Goal: Task Accomplishment & Management: Complete application form

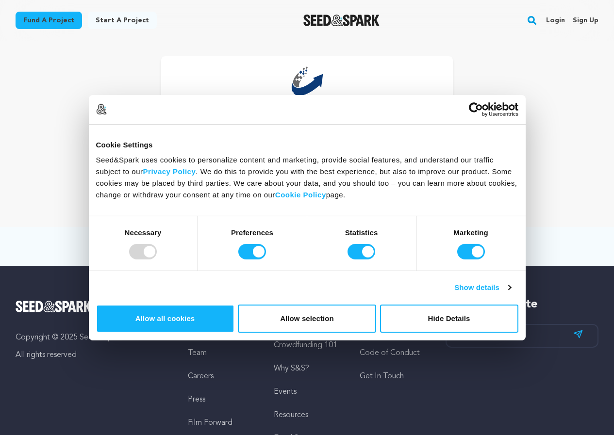
click at [588, 21] on link "Sign up" at bounding box center [585, 21] width 26 height 16
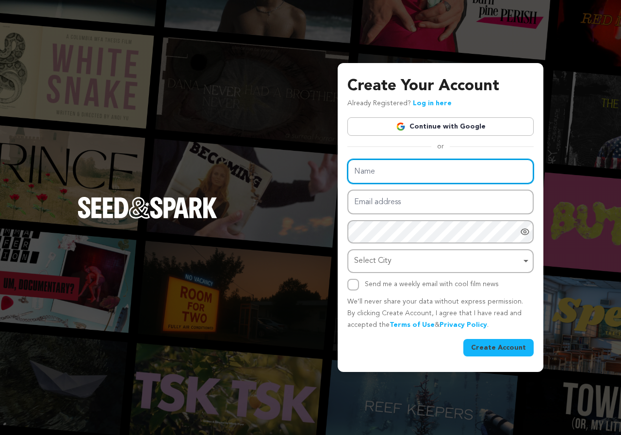
click at [401, 174] on input "Name" at bounding box center [440, 171] width 186 height 25
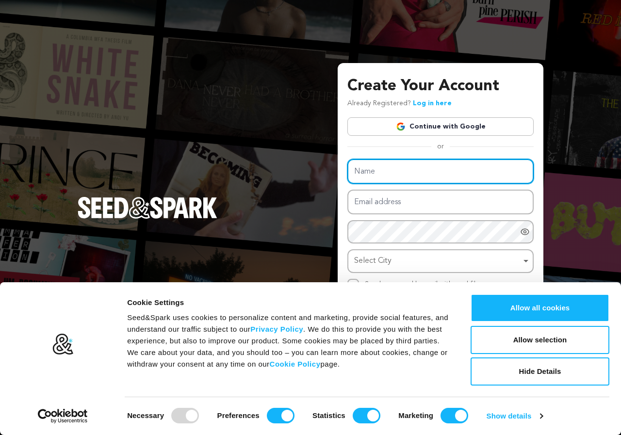
type input "roselin"
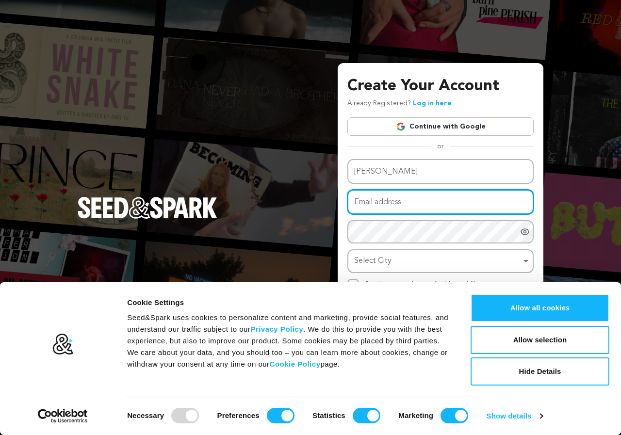
click at [407, 201] on input "Email address" at bounding box center [440, 202] width 186 height 25
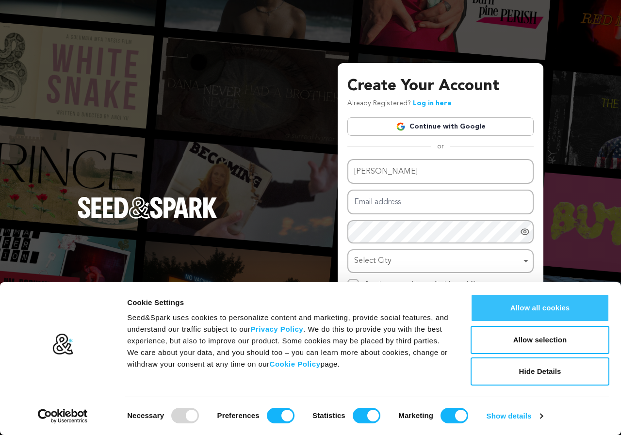
click at [553, 305] on button "Allow all cookies" at bounding box center [540, 308] width 139 height 28
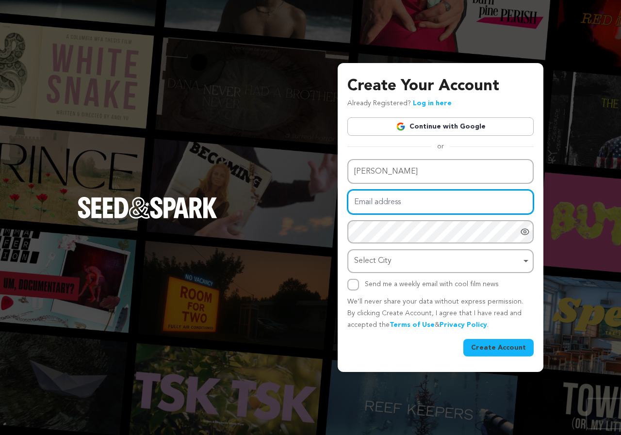
click at [371, 213] on input "Email address" at bounding box center [440, 202] width 186 height 25
paste input "roselinseobd@gmail.com"
type input "roselinseobd@gmail.com"
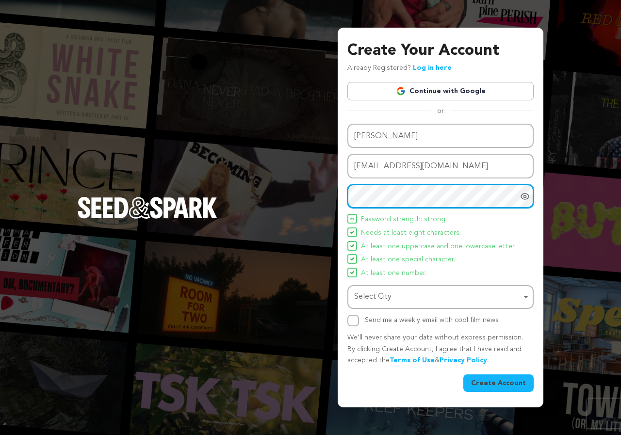
click at [378, 297] on div "Select City Remove item" at bounding box center [437, 297] width 167 height 14
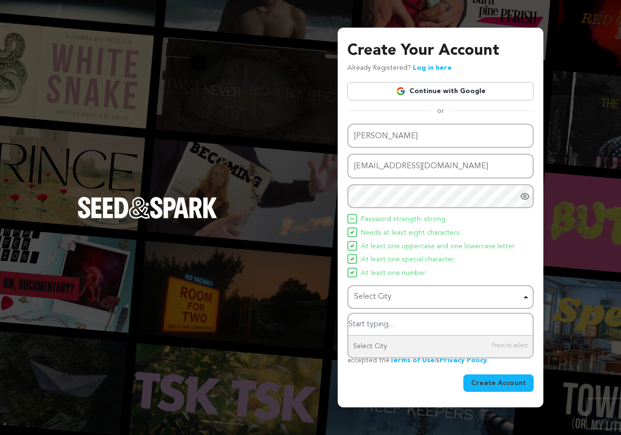
click at [529, 296] on div "Select City Select City Remove item" at bounding box center [440, 297] width 186 height 24
click at [386, 293] on div "Select City Remove item" at bounding box center [437, 297] width 167 height 14
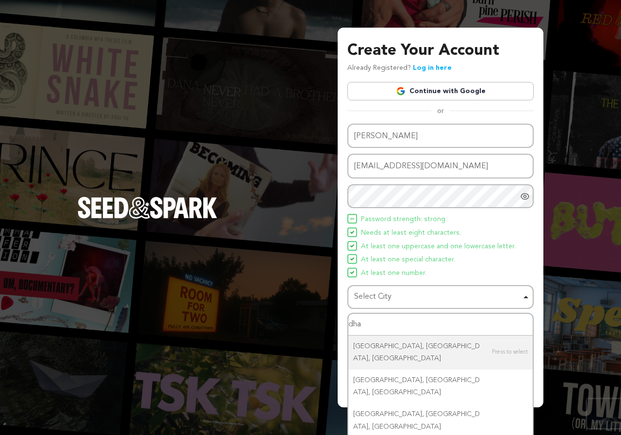
type input "dhak"
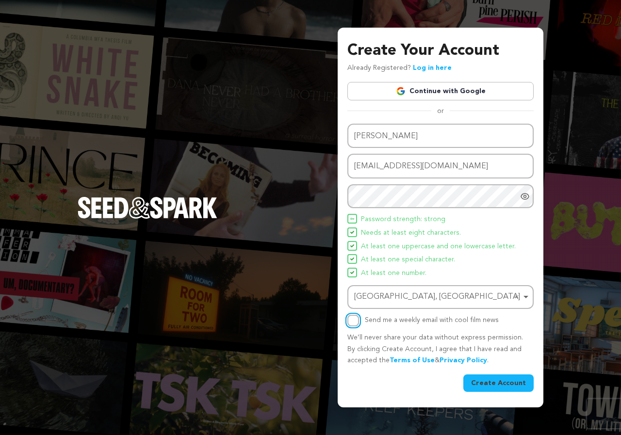
click at [353, 322] on input "Send me a weekly email with cool film news" at bounding box center [353, 321] width 12 height 12
checkbox input "true"
click at [507, 382] on button "Create Account" at bounding box center [498, 383] width 70 height 17
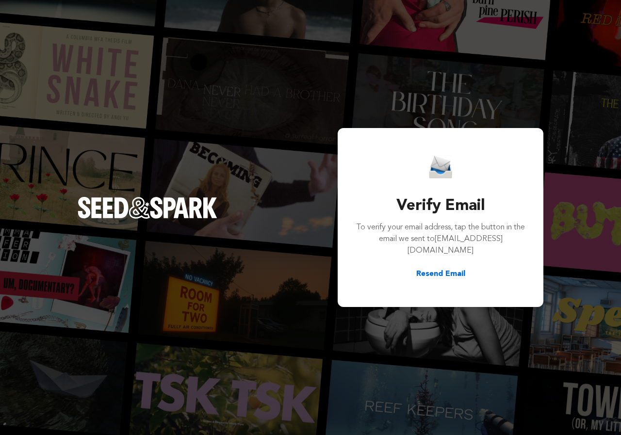
click at [455, 268] on button "Resend Email" at bounding box center [440, 274] width 49 height 12
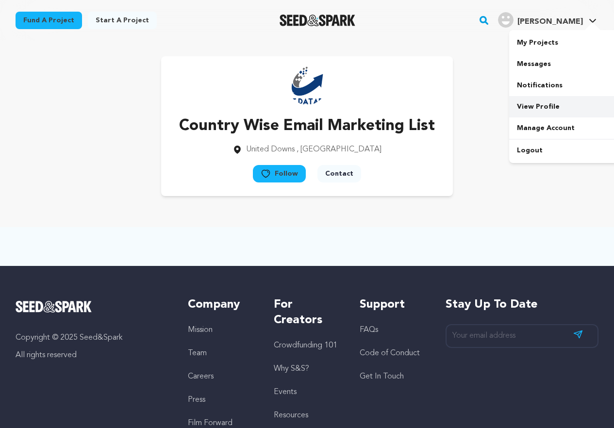
click at [530, 109] on link "View Profile" at bounding box center [563, 106] width 109 height 21
